Goal: Transaction & Acquisition: Purchase product/service

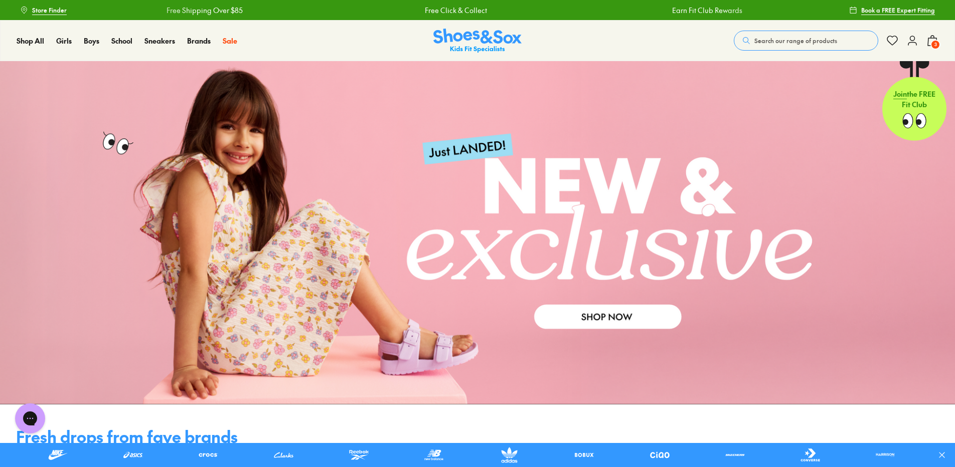
click at [932, 38] on use at bounding box center [932, 41] width 9 height 10
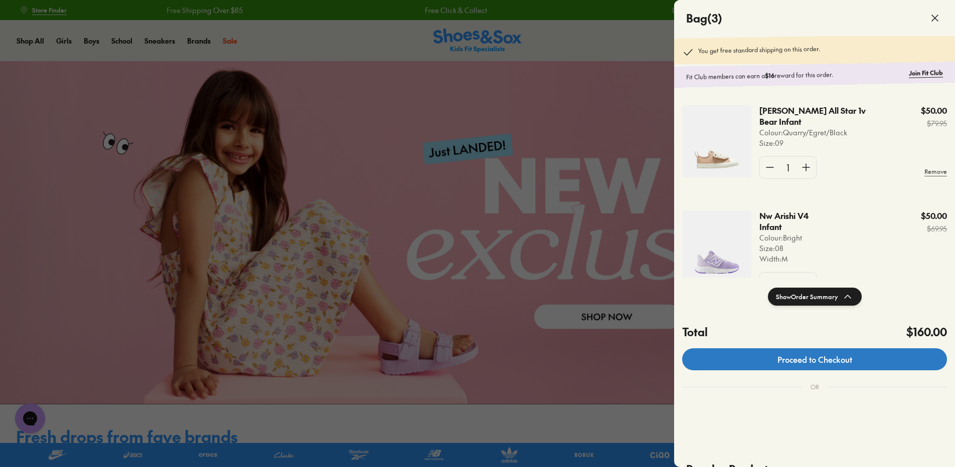
click at [834, 358] on link "Proceed to Checkout" at bounding box center [814, 360] width 265 height 22
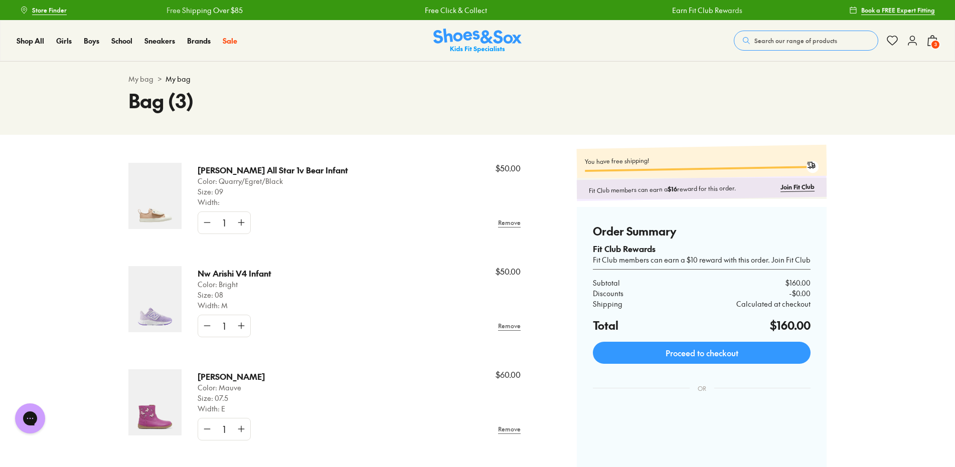
click at [166, 202] on img at bounding box center [154, 196] width 53 height 66
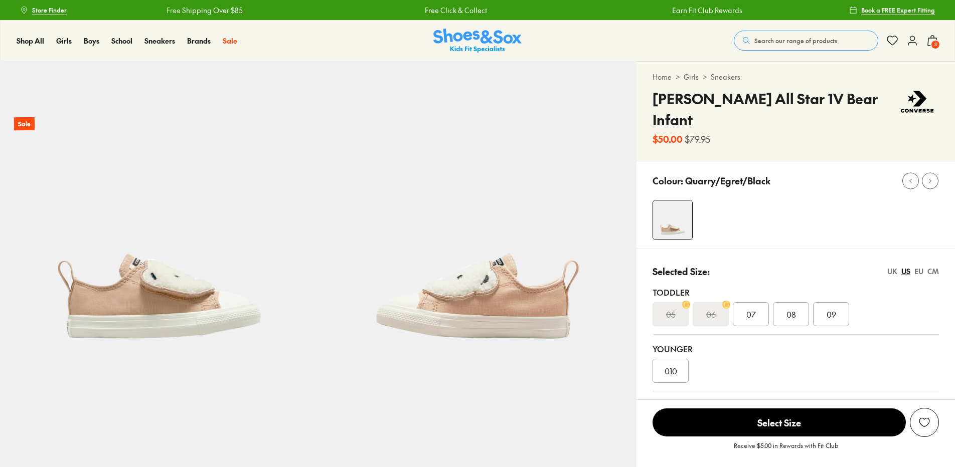
click at [919, 266] on div "EU" at bounding box center [918, 271] width 9 height 11
select select "*"
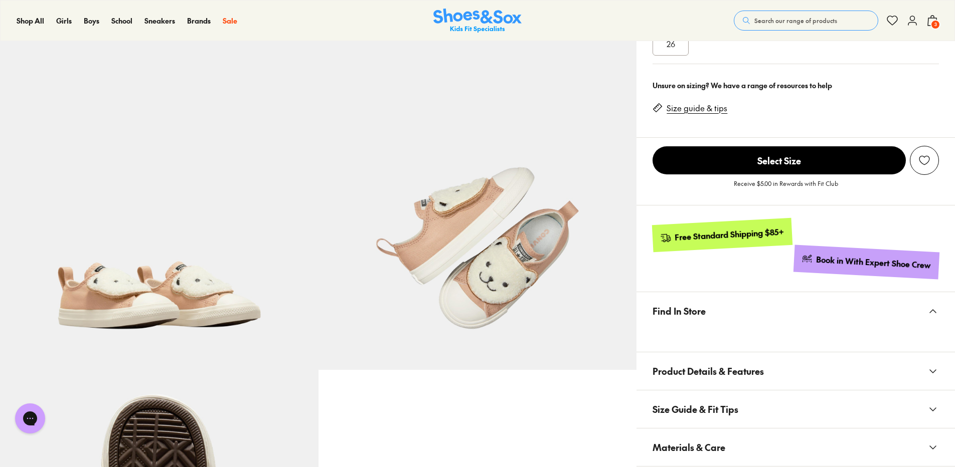
scroll to position [351, 0]
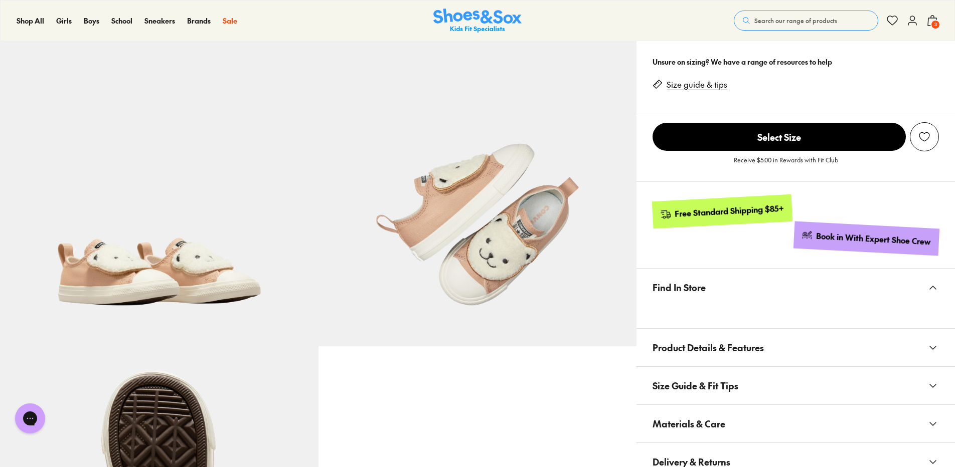
click at [683, 333] on span "Product Details & Features" at bounding box center [707, 348] width 111 height 30
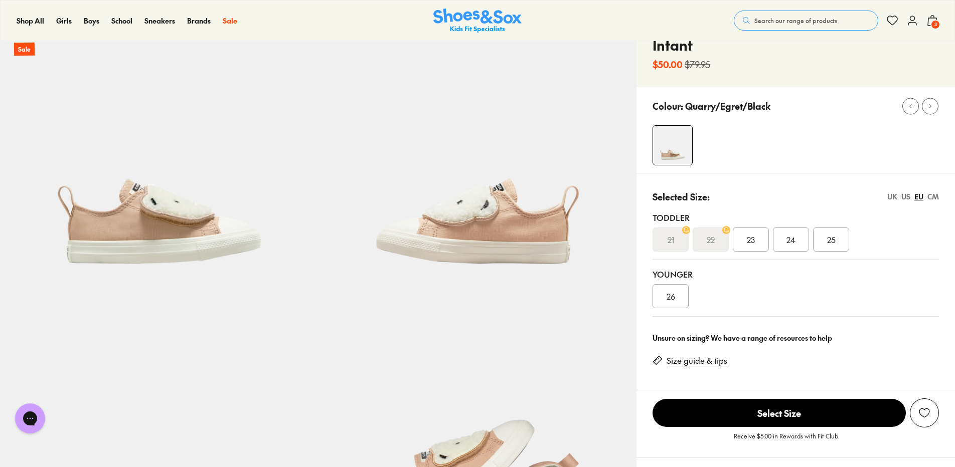
scroll to position [0, 0]
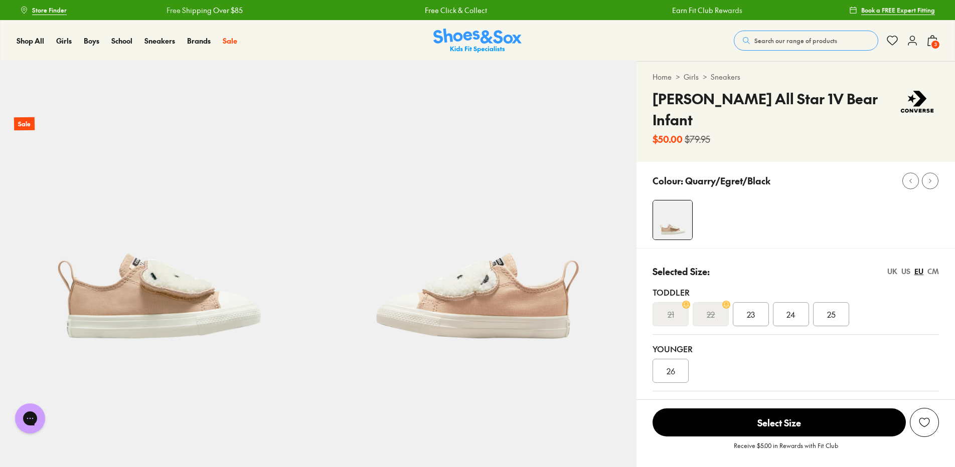
click at [933, 41] on span "3" at bounding box center [935, 45] width 10 height 10
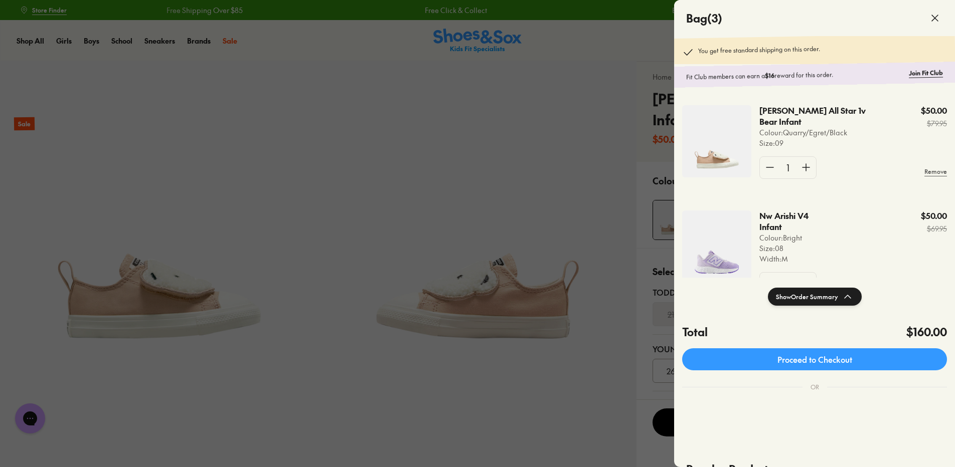
click at [454, 165] on div at bounding box center [477, 233] width 955 height 467
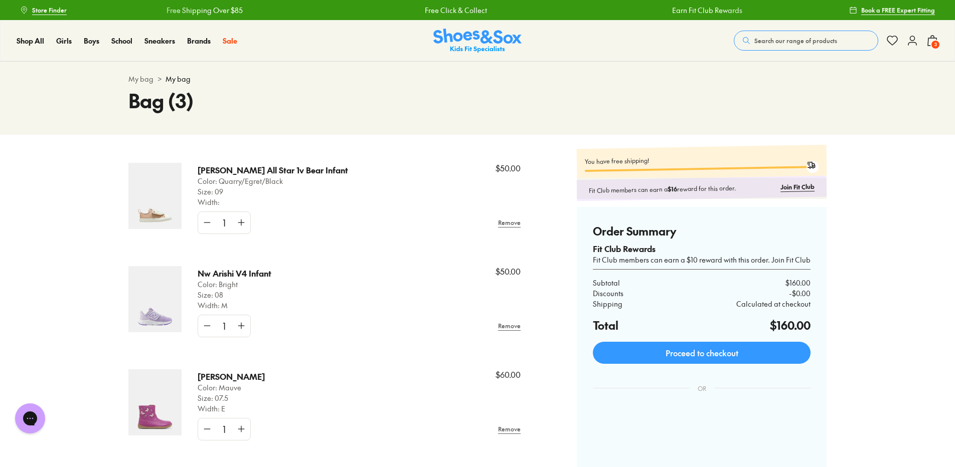
scroll to position [50, 0]
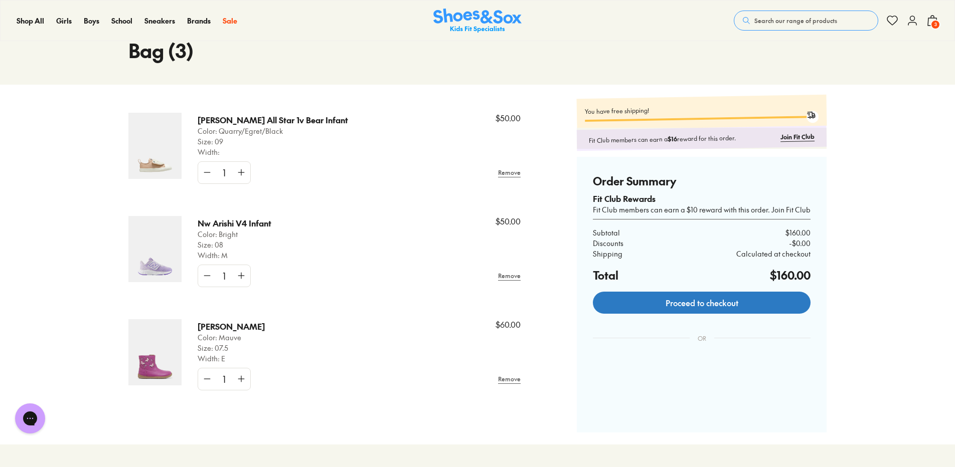
click at [664, 303] on link "Proceed to checkout" at bounding box center [702, 303] width 218 height 22
